Goal: Find specific page/section: Find specific page/section

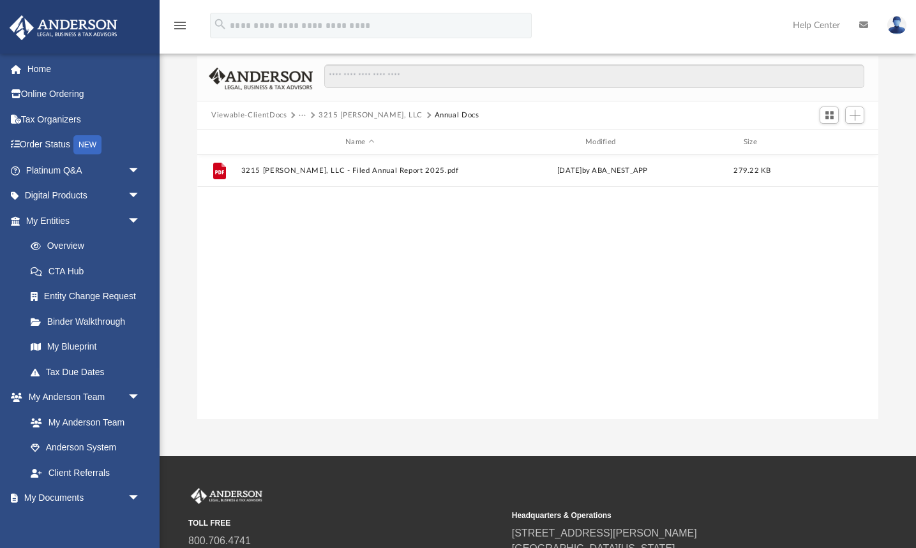
scroll to position [290, 680]
click at [301, 114] on button "···" at bounding box center [303, 115] width 8 height 11
click at [312, 138] on li "Law" at bounding box center [313, 137] width 15 height 13
click at [270, 117] on button "Viewable-ClientDocs" at bounding box center [248, 115] width 75 height 11
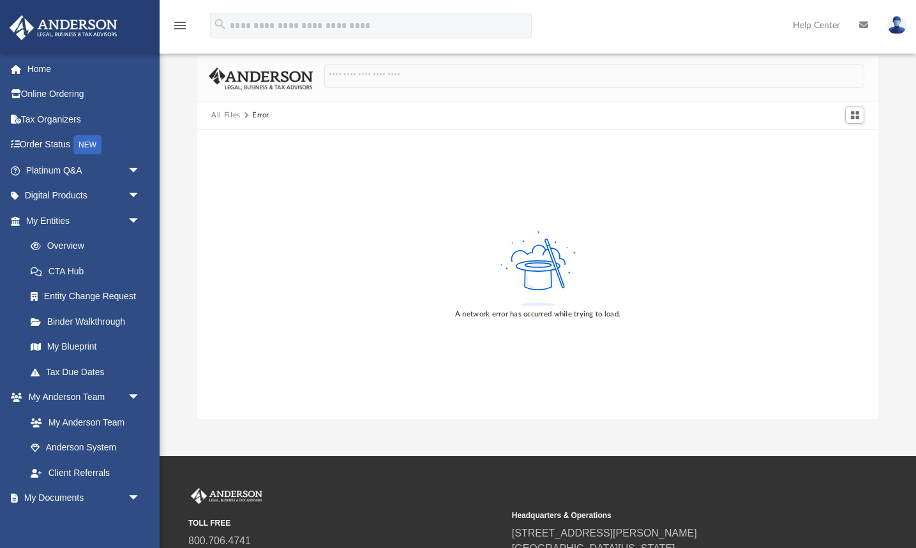
click at [223, 116] on button "All Files" at bounding box center [225, 115] width 29 height 11
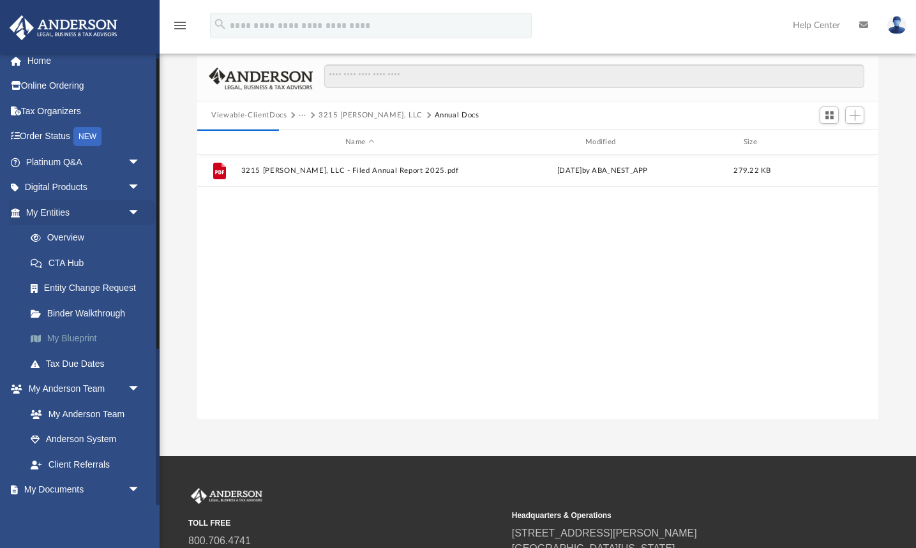
scroll to position [14, 0]
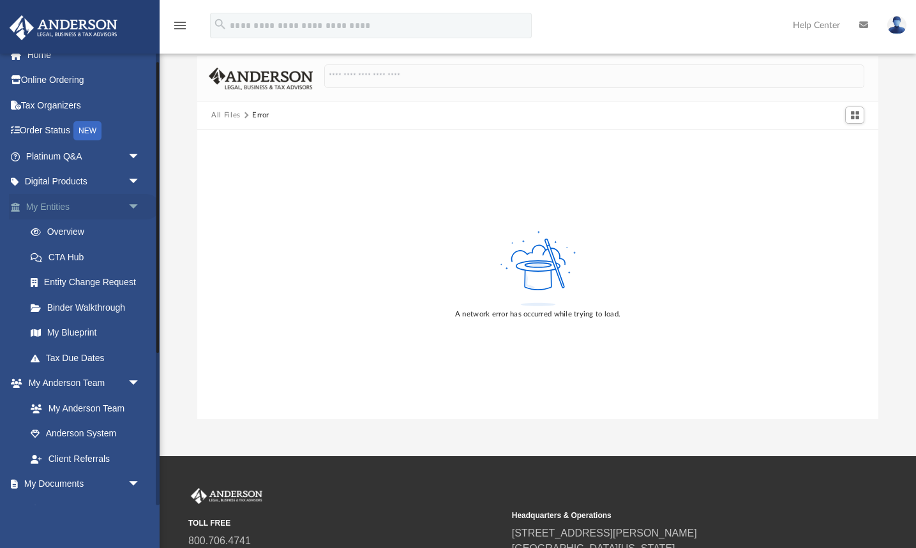
click at [56, 197] on link "My Entities arrow_drop_down" at bounding box center [84, 207] width 151 height 26
click at [52, 209] on link "My Entities arrow_drop_down" at bounding box center [84, 207] width 151 height 26
click at [62, 230] on link "Overview" at bounding box center [89, 233] width 142 height 26
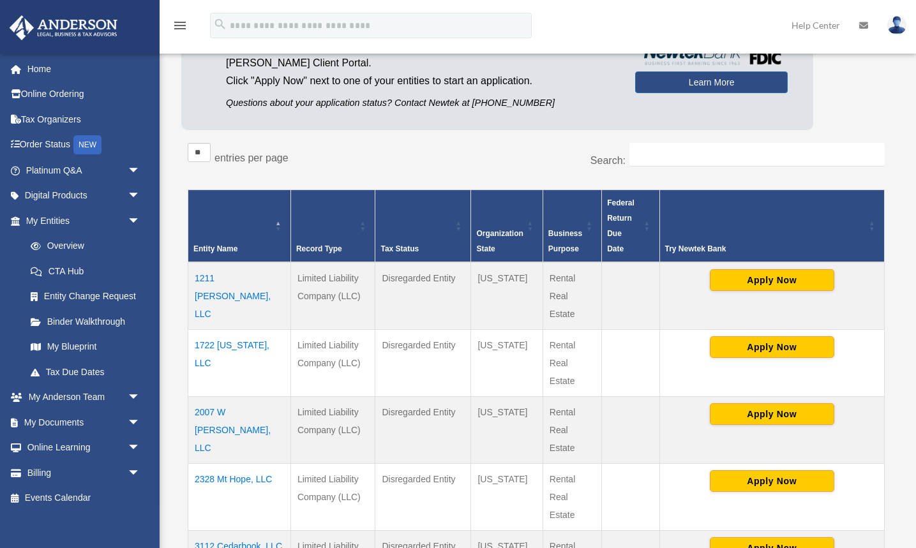
scroll to position [151, 0]
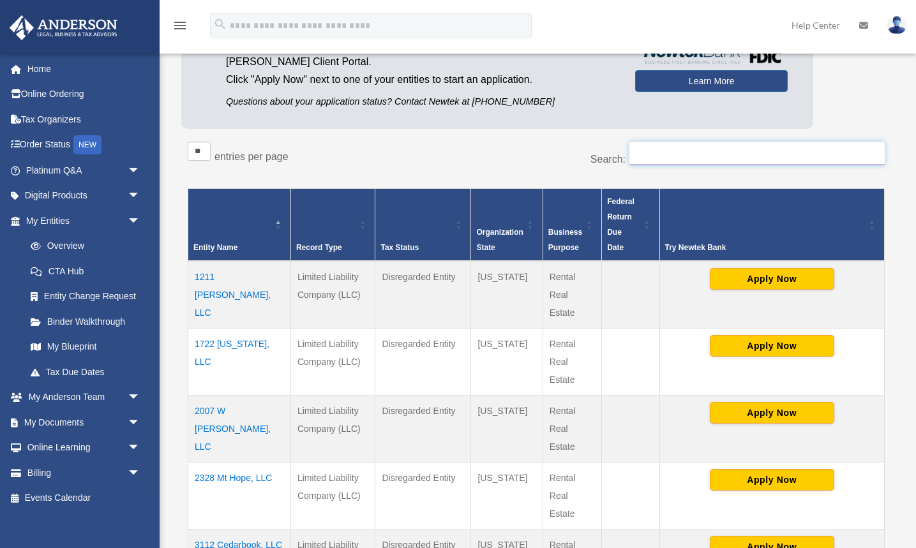
click at [664, 151] on input "Search:" at bounding box center [756, 154] width 255 height 24
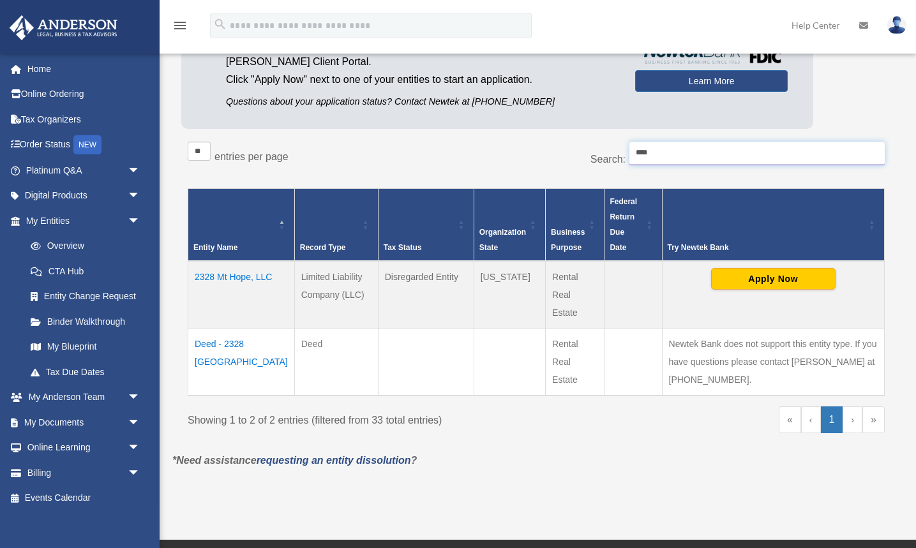
type input "****"
click at [250, 346] on td "Deed - 2328 Mt Hope" at bounding box center [241, 363] width 107 height 68
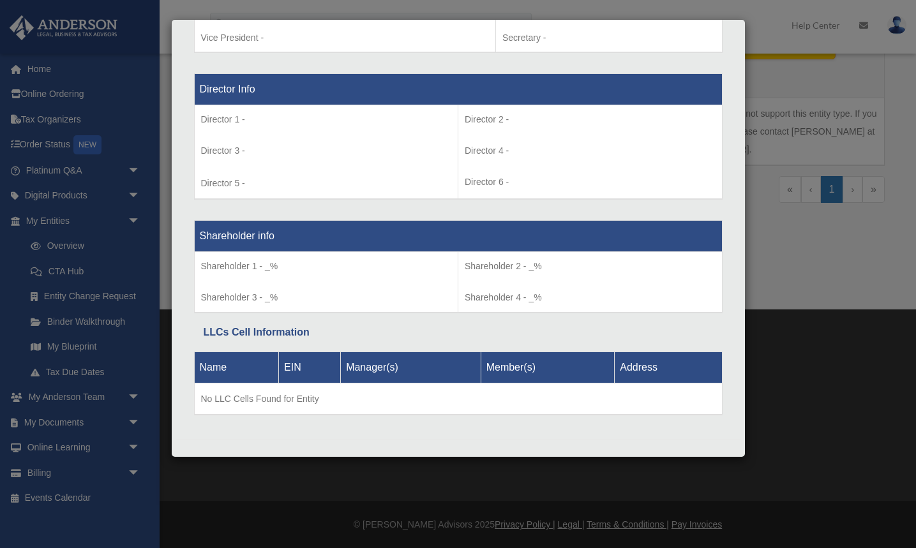
scroll to position [381, 0]
click at [853, 253] on div "Details × Articles Sent Organizational Date" at bounding box center [458, 274] width 916 height 548
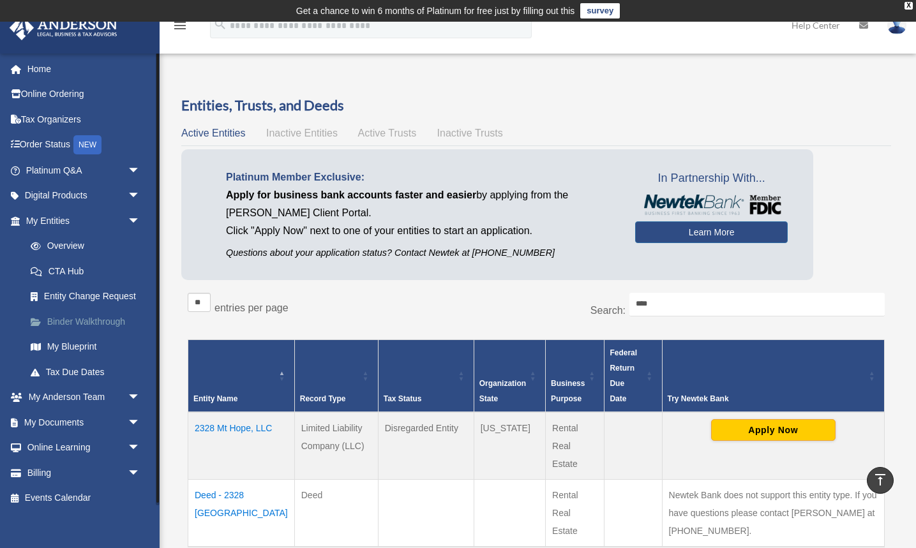
scroll to position [0, 0]
click at [68, 246] on link "Overview" at bounding box center [89, 247] width 142 height 26
click at [133, 416] on span "arrow_drop_down" at bounding box center [141, 423] width 26 height 26
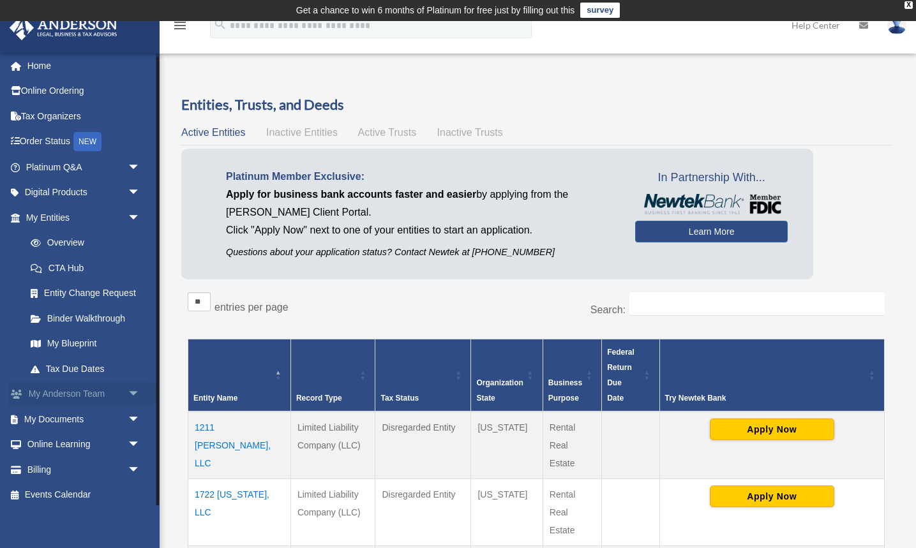
scroll to position [3, 0]
click at [131, 417] on span "arrow_drop_down" at bounding box center [141, 420] width 26 height 26
click at [59, 435] on link "Box" at bounding box center [89, 446] width 142 height 26
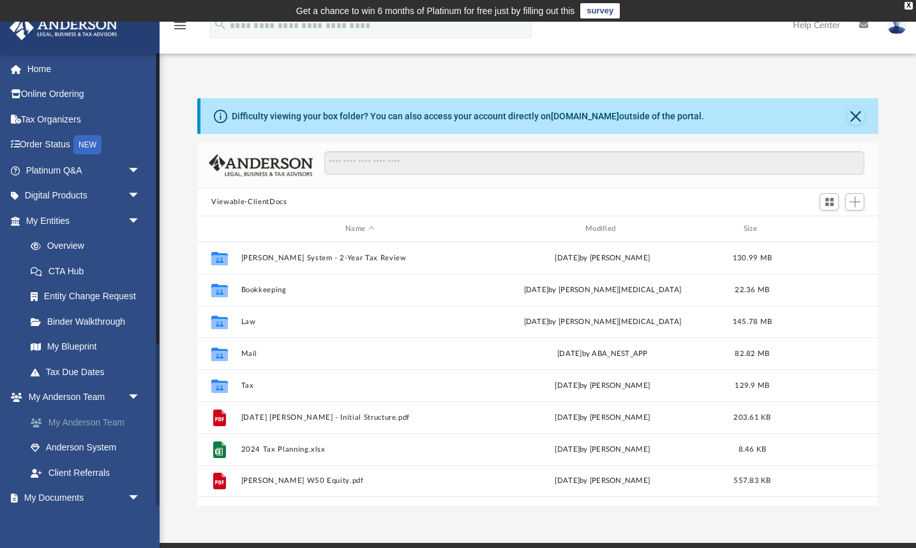
scroll to position [1, 1]
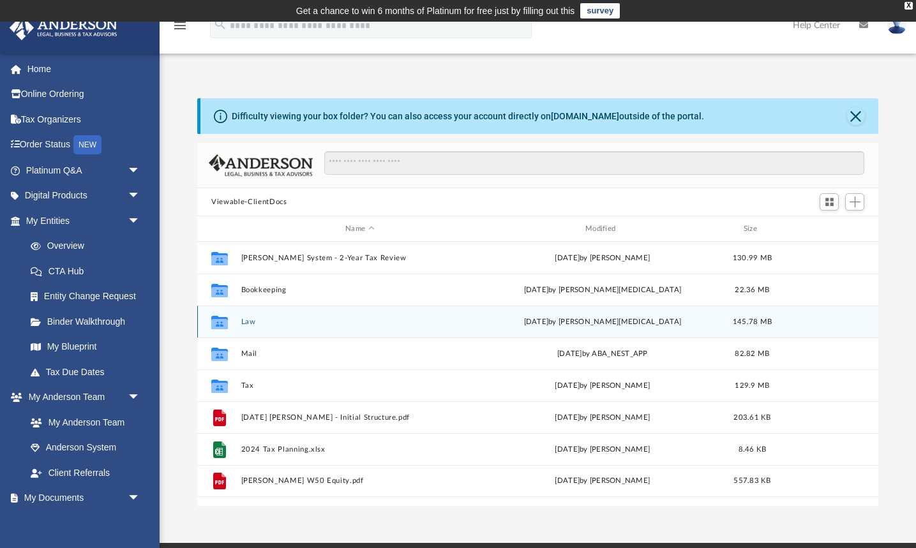
click at [250, 321] on button "Law" at bounding box center [359, 322] width 237 height 8
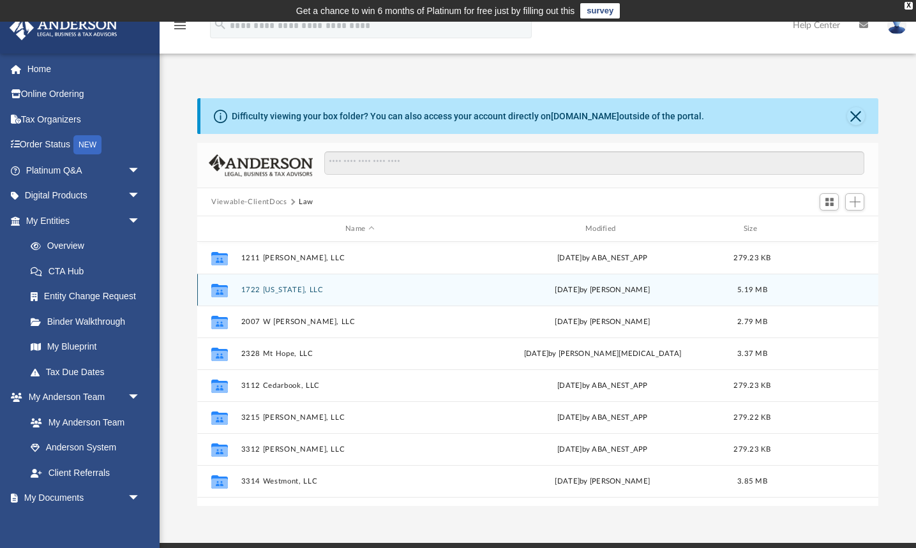
scroll to position [0, 0]
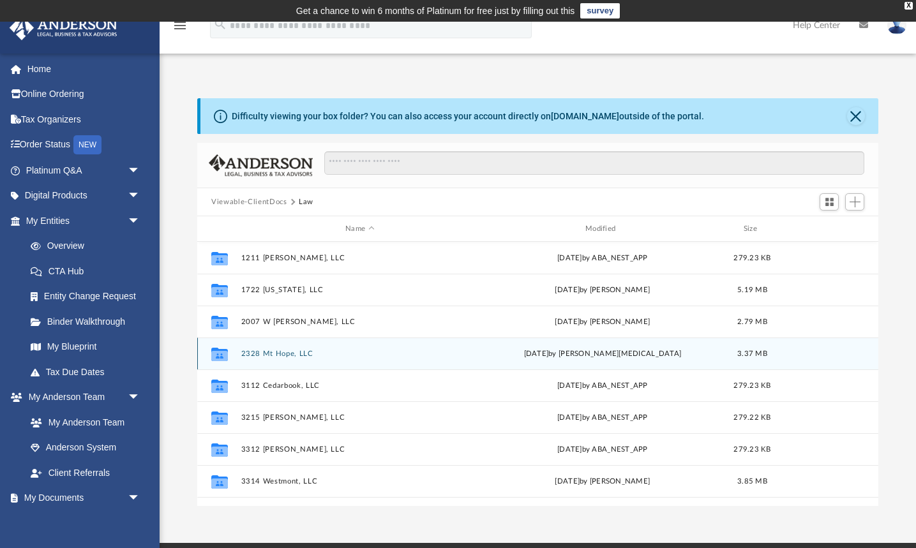
click at [275, 354] on button "2328 Mt Hope, LLC" at bounding box center [359, 354] width 237 height 8
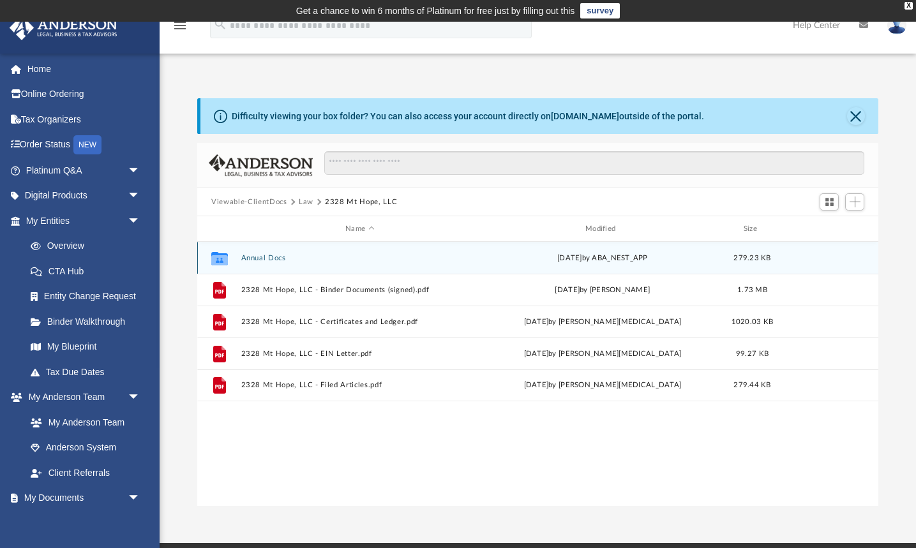
click at [266, 259] on button "Annual Docs" at bounding box center [359, 258] width 237 height 8
